Goal: Task Accomplishment & Management: Use online tool/utility

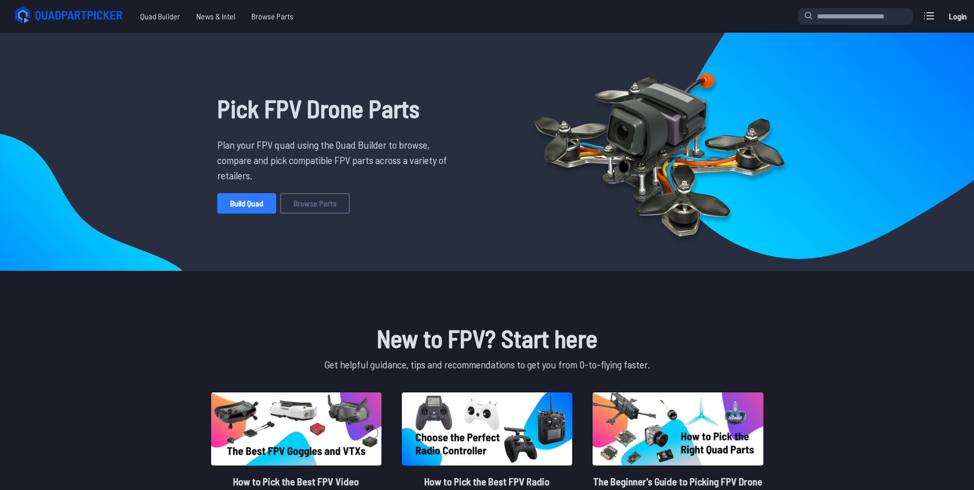
click at [241, 206] on link "Build Quad" at bounding box center [246, 203] width 59 height 20
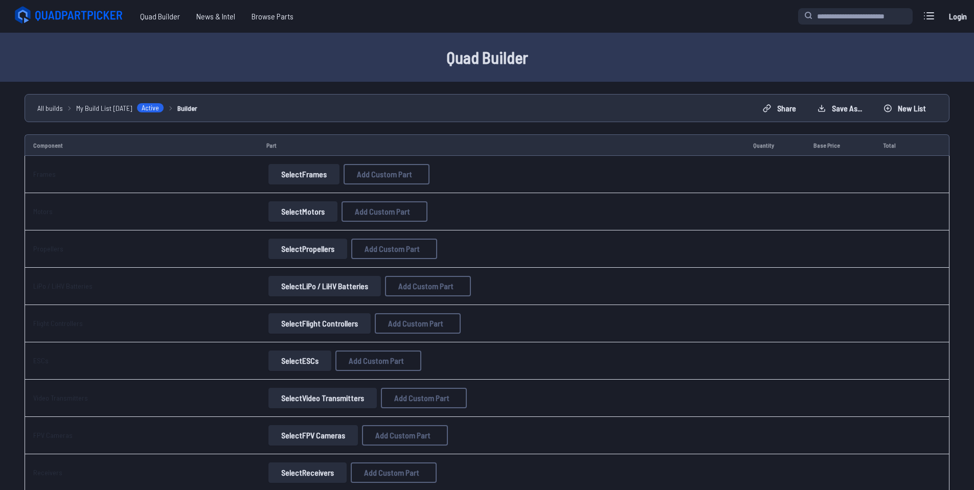
click at [299, 177] on button "Select Frames" at bounding box center [303, 174] width 71 height 20
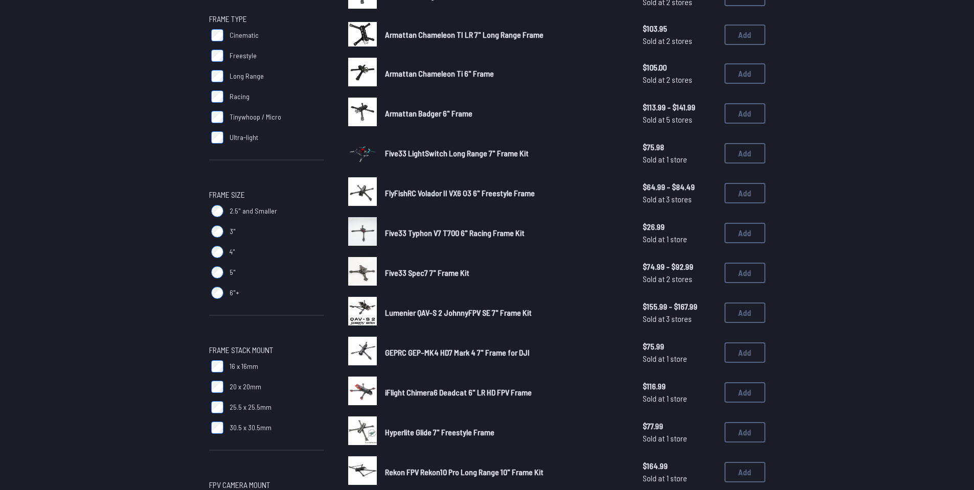
scroll to position [307, 0]
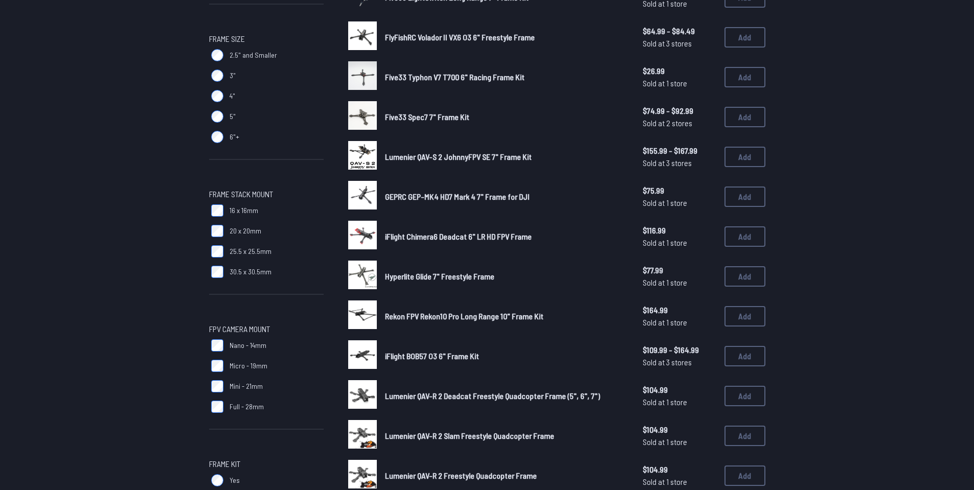
click at [564, 222] on div "iFlight Chimera6 Deadcat 6" LR HD FPV Frame $116.99 Sold at 1 store $116.99 Sol…" at bounding box center [556, 237] width 417 height 32
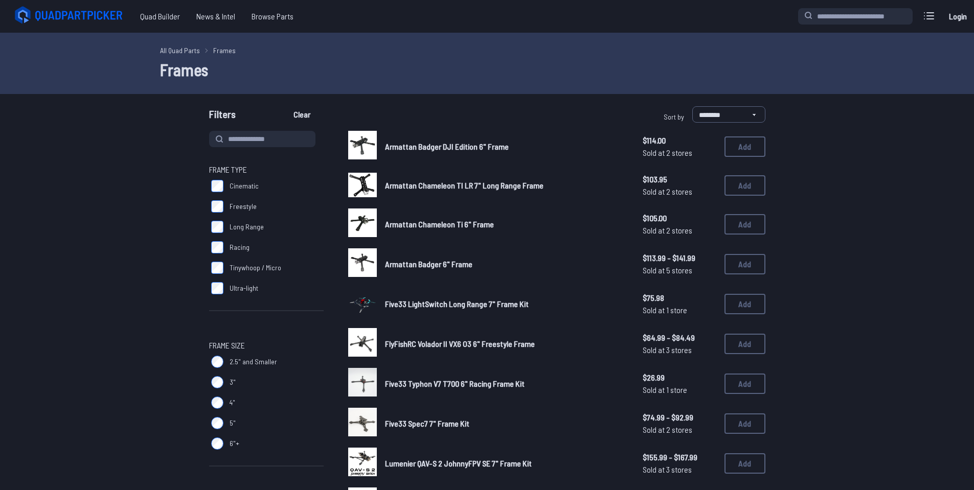
scroll to position [299, 0]
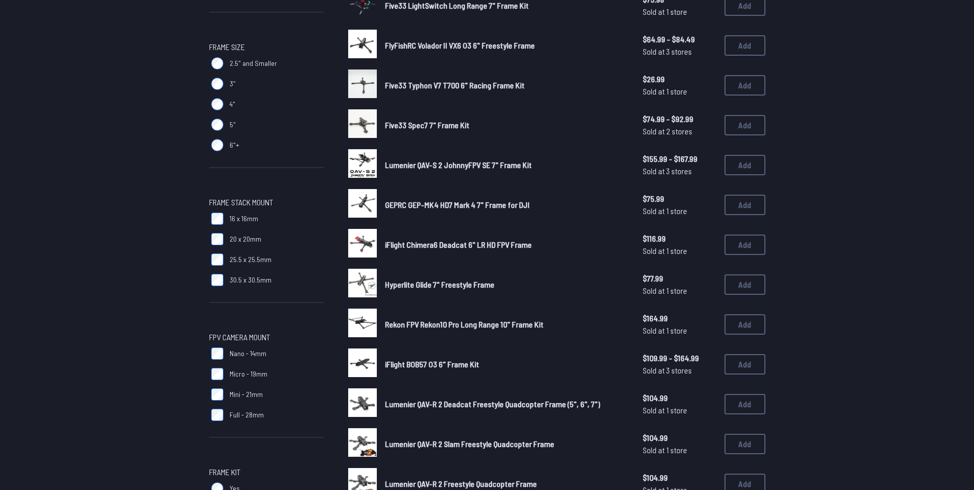
click at [174, 169] on div "Frame Type Cinematic Freestyle Long Range Racing Tinywhoop / Micro Ultra-light …" at bounding box center [487, 246] width 655 height 828
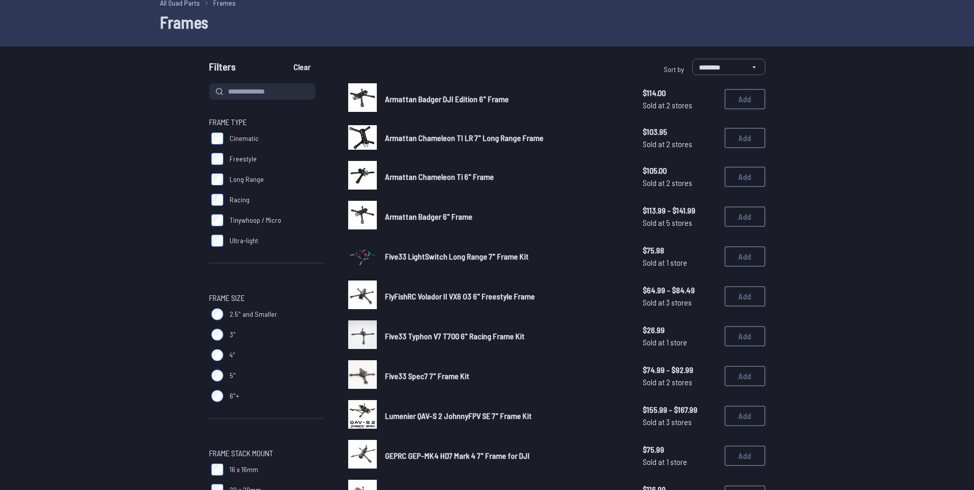
scroll to position [0, 0]
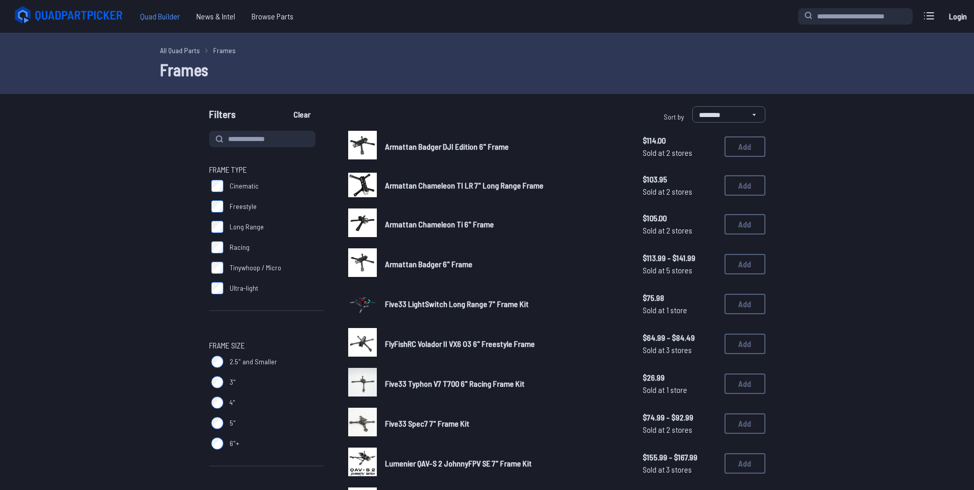
click at [152, 12] on span "Quad Builder" at bounding box center [160, 16] width 56 height 20
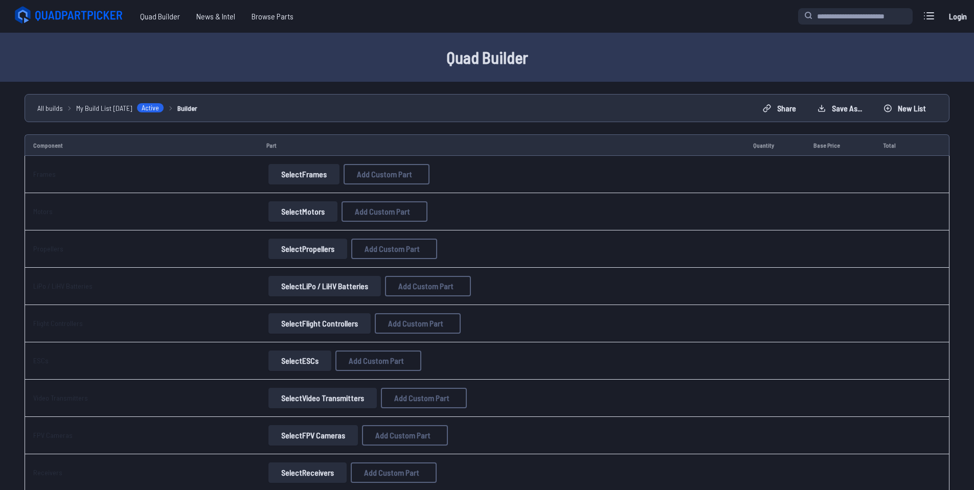
click at [303, 322] on button "Select Flight Controllers" at bounding box center [319, 323] width 102 height 20
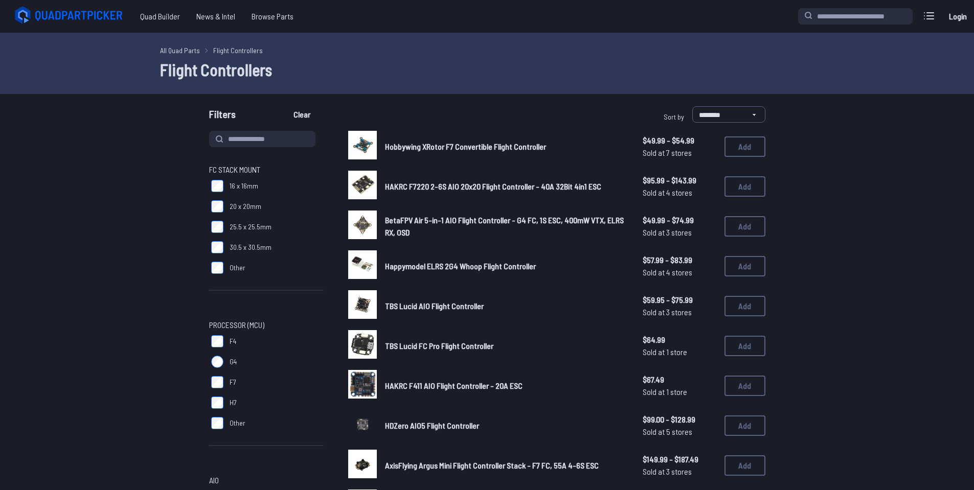
copy body "**********"
click at [535, 313] on div "TBS Lucid AIO Flight Controller $59.95 - $75.99 Sold at 3 stores $59.95 - $75.9…" at bounding box center [556, 306] width 417 height 32
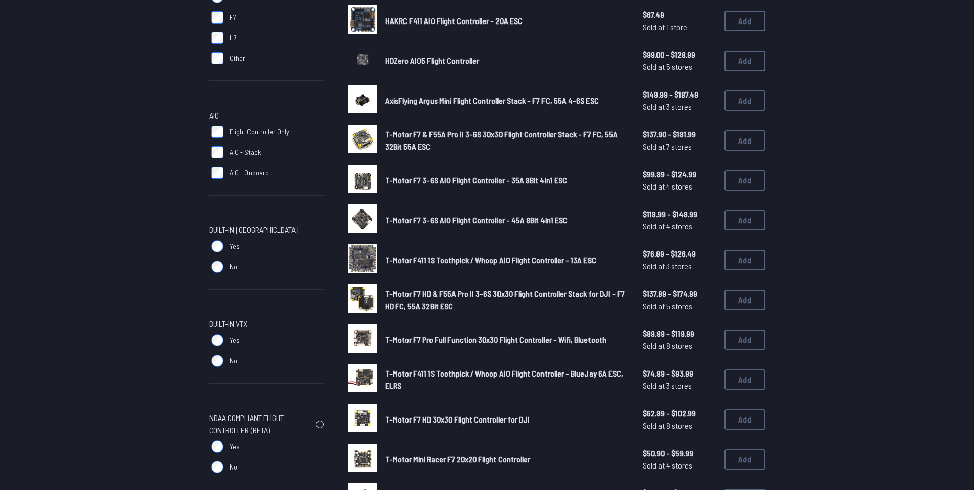
scroll to position [491, 0]
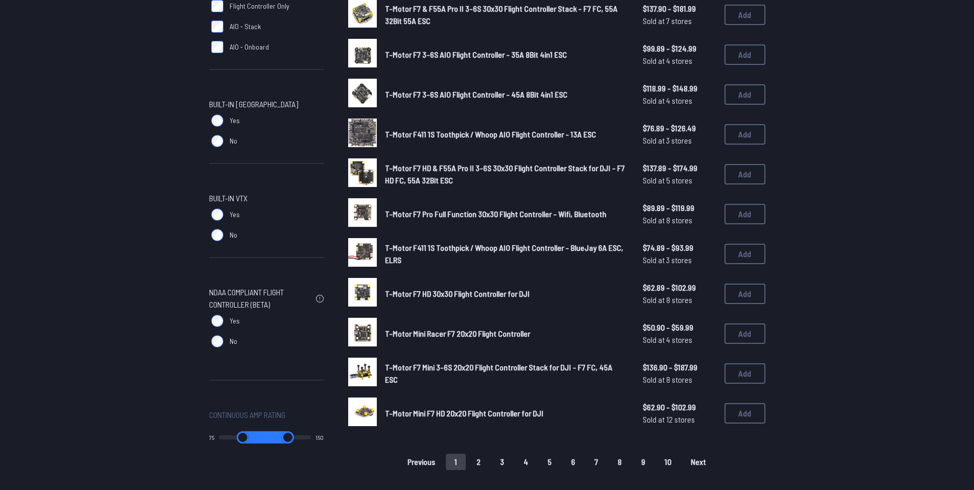
drag, startPoint x: 223, startPoint y: 439, endPoint x: 284, endPoint y: 438, distance: 60.9
type input "**"
click at [266, 438] on input "range" at bounding box center [242, 438] width 47 height 12
type input "**"
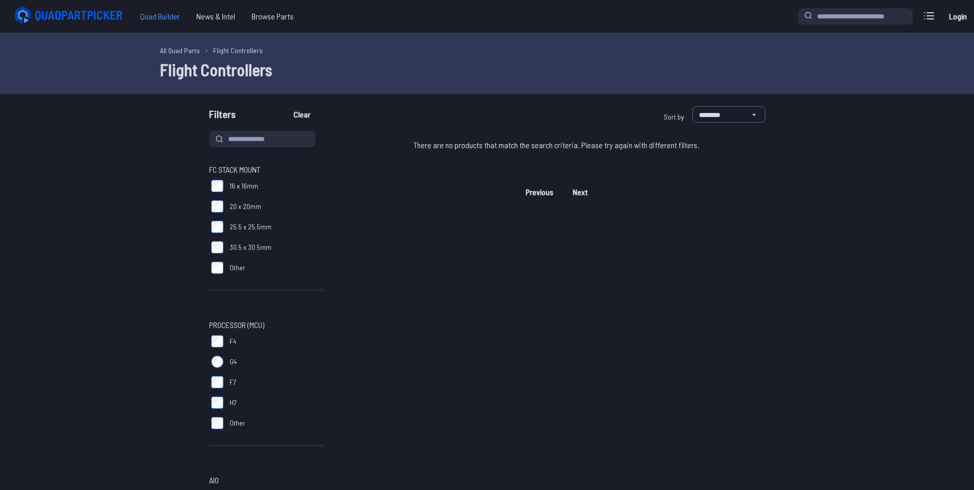
click at [175, 19] on span "Quad Builder" at bounding box center [160, 16] width 56 height 20
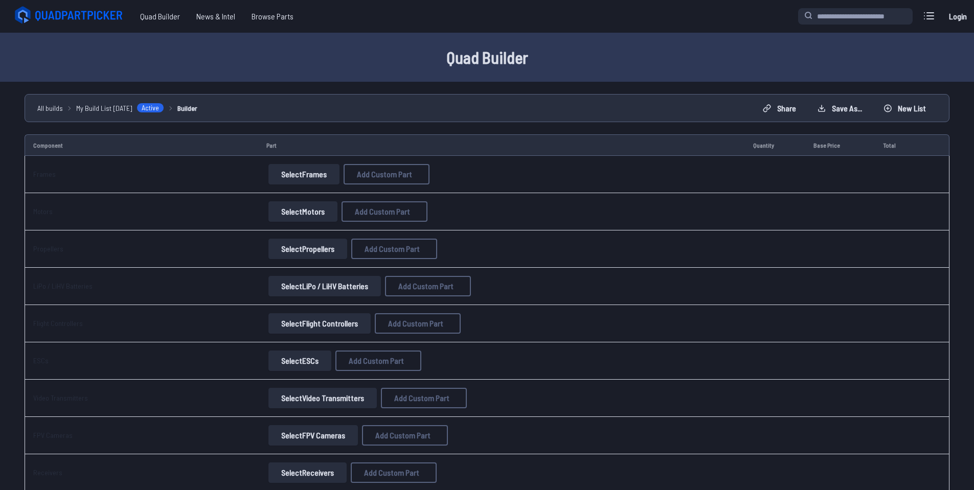
click at [290, 357] on button "Select ESCs" at bounding box center [299, 361] width 63 height 20
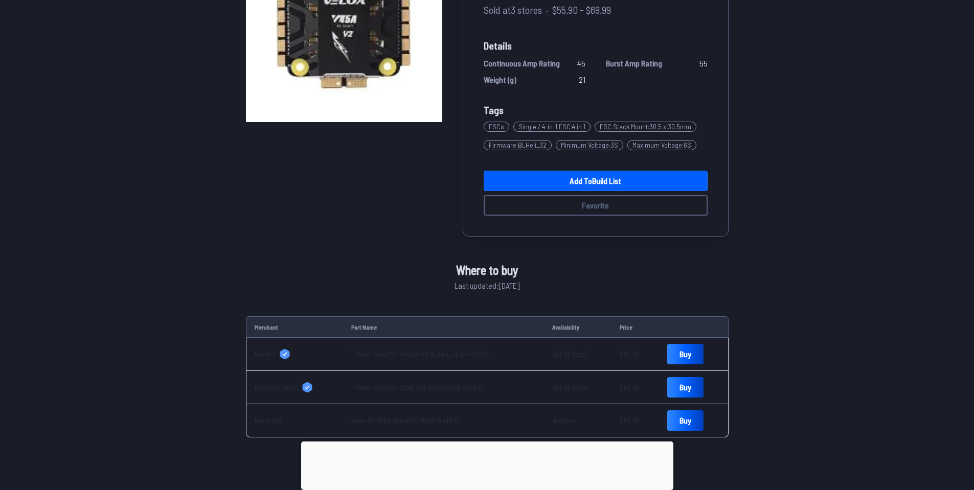
scroll to position [184, 0]
